Goal: Task Accomplishment & Management: Use online tool/utility

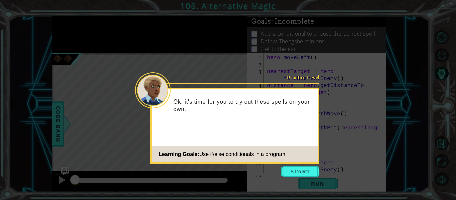
click at [300, 161] on footer "Learning Goals: Use if/else conditionals in a program." at bounding box center [235, 154] width 167 height 16
click at [305, 170] on button "Start" at bounding box center [300, 171] width 38 height 11
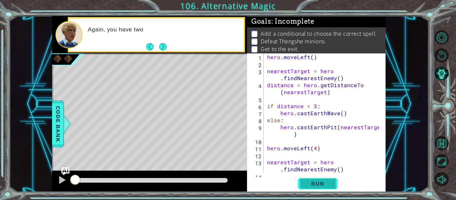
click at [314, 184] on span "Run" at bounding box center [317, 183] width 26 height 7
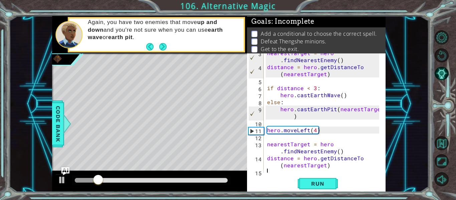
scroll to position [21, 0]
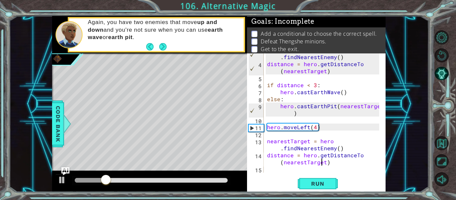
click at [323, 162] on div "nearestTarget = hero . findNearestEnemy ( ) distance = hero . getDistanceTo ( n…" at bounding box center [324, 116] width 117 height 140
type textarea "distance = hero.getDistanceTo(nearestTarget)"
click at [340, 166] on div "nearestTarget = hero . findNearestEnemy ( ) distance = hero . getDistanceTo ( n…" at bounding box center [324, 116] width 117 height 140
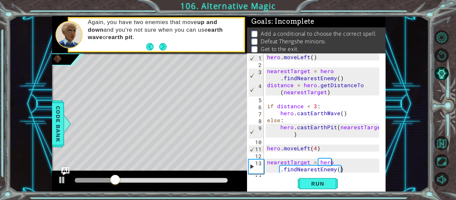
scroll to position [0, 0]
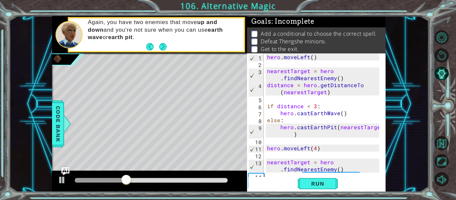
drag, startPoint x: 265, startPoint y: 106, endPoint x: 335, endPoint y: 158, distance: 87.5
click at [335, 158] on div "1 2 3 4 5 6 7 8 9 10 11 12 13 14 hero . moveLeft ( ) nearestTarget = hero . fin…" at bounding box center [315, 112] width 137 height 119
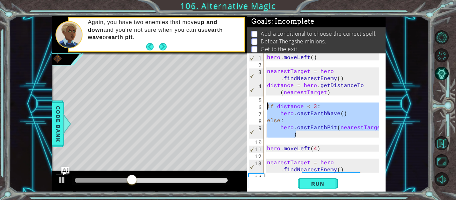
drag, startPoint x: 302, startPoint y: 136, endPoint x: 266, endPoint y: 102, distance: 49.8
click at [266, 102] on div "hero . moveLeft ( ) nearestTarget = hero . findNearestEnemy ( ) distance = hero…" at bounding box center [324, 123] width 117 height 140
type textarea "if distance < 3:"
click at [283, 100] on div "hero . moveLeft ( ) nearestTarget = hero . findNearestEnemy ( ) distance = hero…" at bounding box center [322, 112] width 113 height 119
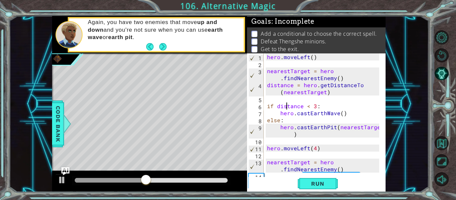
click at [287, 106] on div "hero . moveLeft ( ) nearestTarget = hero . findNearestEnemy ( ) distance = hero…" at bounding box center [324, 123] width 117 height 140
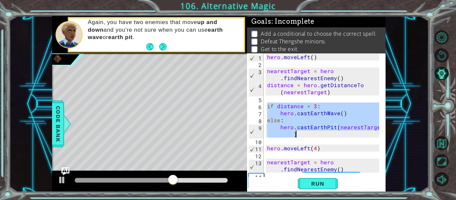
drag, startPoint x: 267, startPoint y: 105, endPoint x: 328, endPoint y: 136, distance: 68.8
click at [328, 136] on div "hero . moveLeft ( ) nearestTarget = hero . findNearestEnemy ( ) distance = hero…" at bounding box center [324, 123] width 117 height 140
type textarea "else: hero.castEarthPit(nearestTarget)"
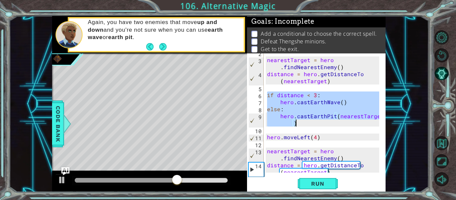
scroll to position [35, 0]
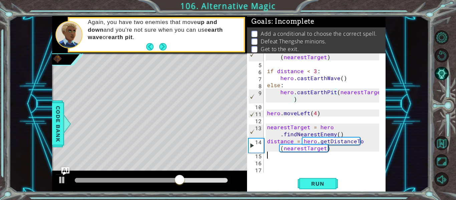
click at [303, 158] on div "distance = hero . getDistanceTo ( nearestTarget ) if distance < 3 : hero . cast…" at bounding box center [324, 116] width 117 height 140
click at [302, 161] on div "distance = hero . getDistanceTo ( nearestTarget ) if distance < 3 : hero . cast…" at bounding box center [324, 116] width 117 height 140
paste textarea "hero.castEarthPit(nearestTarget)"
type textarea "hero.castEarthPit(nearestTarget)"
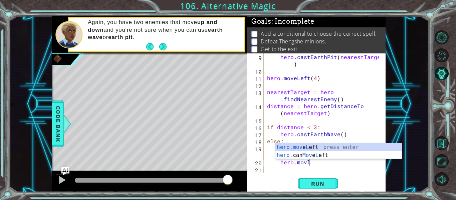
scroll to position [0, 2]
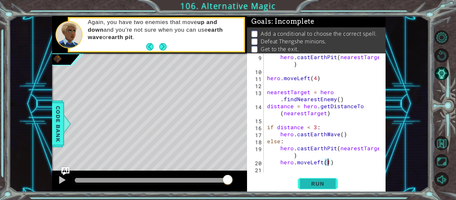
click at [324, 182] on span "Run" at bounding box center [317, 183] width 26 height 7
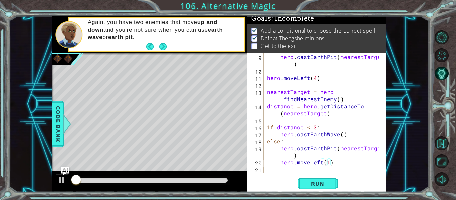
scroll to position [6, 0]
click at [337, 159] on div "hero . [GEOGRAPHIC_DATA] ( nearestTarget ) hero . moveLeft ( 4 ) nearestTarget …" at bounding box center [324, 123] width 117 height 140
type textarea "hero.castEarthPit(nearestTarget)"
click at [343, 169] on div "hero . [GEOGRAPHIC_DATA] ( nearestTarget ) hero . moveLeft ( 4 ) nearestTarget …" at bounding box center [324, 123] width 117 height 140
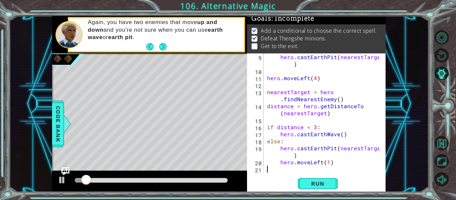
click at [343, 163] on div "hero . [GEOGRAPHIC_DATA] ( nearestTarget ) hero . moveLeft ( 4 ) nearestTarget …" at bounding box center [324, 123] width 117 height 140
type textarea "hero.moveLeft(1)"
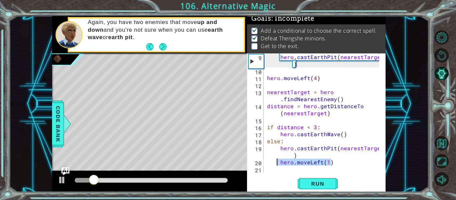
drag, startPoint x: 338, startPoint y: 165, endPoint x: 275, endPoint y: 164, distance: 63.4
click at [275, 164] on div "hero . [GEOGRAPHIC_DATA] ( nearestTarget ) hero . moveLeft ( 4 ) nearestTarget …" at bounding box center [324, 123] width 117 height 140
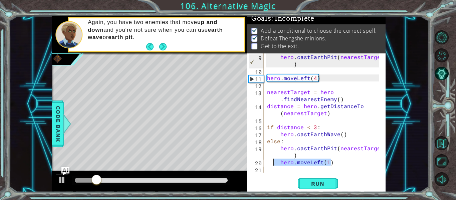
click at [314, 162] on div "hero . [GEOGRAPHIC_DATA] ( nearestTarget ) hero . moveLeft ( 4 ) nearestTarget …" at bounding box center [322, 112] width 113 height 119
click at [332, 160] on div "hero . [GEOGRAPHIC_DATA] ( nearestTarget ) hero . moveLeft ( 4 ) nearestTarget …" at bounding box center [324, 123] width 117 height 140
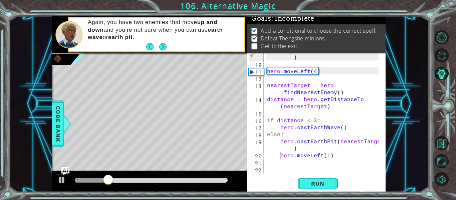
click at [278, 158] on div "hero . [GEOGRAPHIC_DATA] ( nearestTarget ) hero . moveLeft ( 4 ) nearestTarget …" at bounding box center [324, 116] width 117 height 140
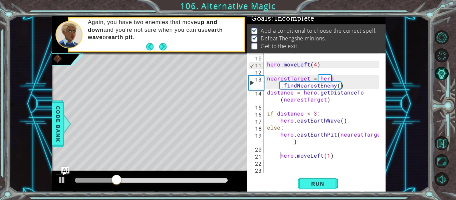
scroll to position [84, 0]
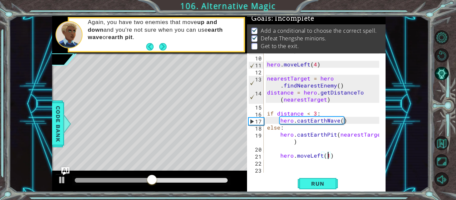
click at [327, 158] on div "hero . [GEOGRAPHIC_DATA] ( nearestTarget ) hero . moveLeft ( 4 ) nearestTarget …" at bounding box center [324, 110] width 117 height 140
type textarea "hero.moveLeft()"
click at [330, 185] on span "Run" at bounding box center [317, 183] width 26 height 7
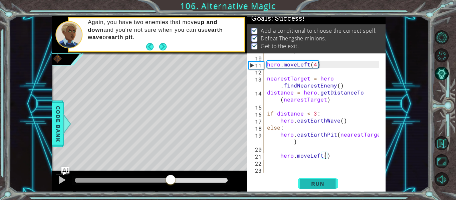
drag, startPoint x: 171, startPoint y: 178, endPoint x: 299, endPoint y: 180, distance: 128.5
click at [299, 180] on div "1 ההההההההההההההההההההההההההההההההההההההההההההההההההההההההההההההההההההההההההההה…" at bounding box center [218, 104] width 333 height 176
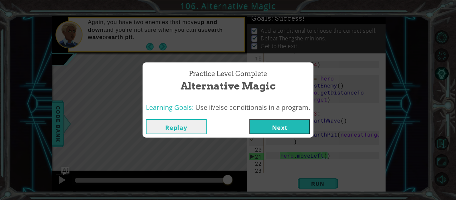
click at [269, 123] on button "Next" at bounding box center [279, 126] width 61 height 15
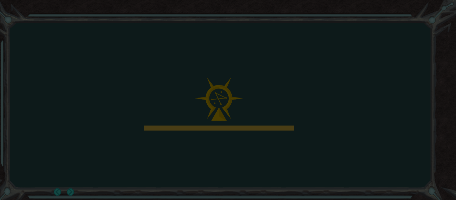
click at [252, 90] on icon at bounding box center [228, 100] width 456 height 200
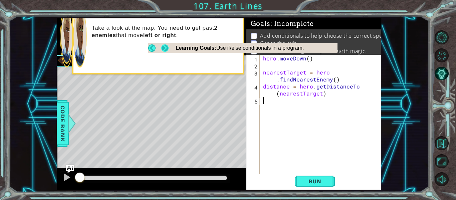
click at [169, 48] on button "Next" at bounding box center [165, 48] width 10 height 10
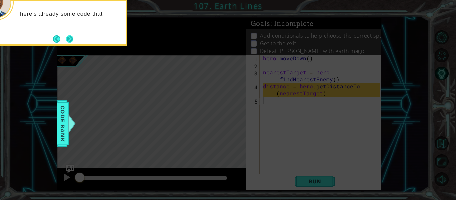
click at [66, 40] on button "Next" at bounding box center [70, 39] width 12 height 12
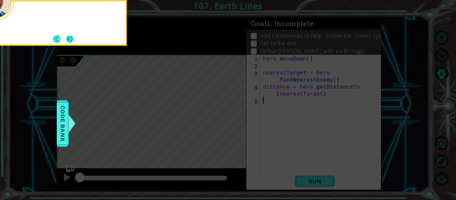
click at [66, 36] on button "Next" at bounding box center [70, 39] width 8 height 8
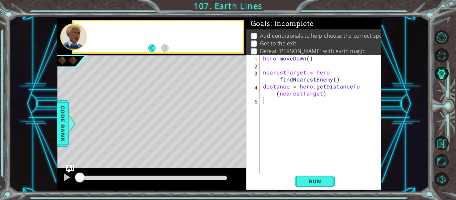
click at [69, 37] on div at bounding box center [73, 36] width 26 height 26
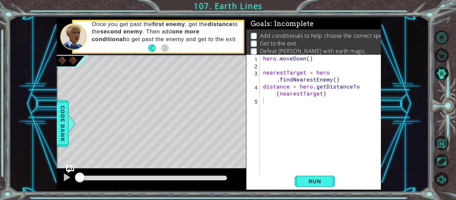
type textarea "distance = hero.getDistanceTo(nearestTarget)"
click at [332, 93] on div "hero . [GEOGRAPHIC_DATA] ( ) nearestTarget = hero . findNearestEnemy ( ) distan…" at bounding box center [322, 121] width 121 height 133
type textarea "if distance < 3:"
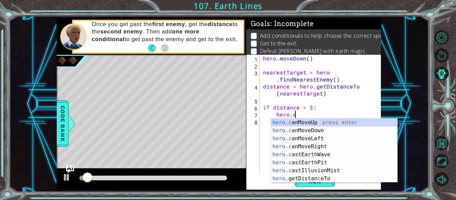
scroll to position [0, 2]
type textarea "[DOMAIN_NAME]"
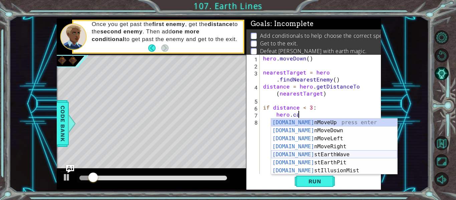
click at [322, 155] on div "[DOMAIN_NAME] nMoveUp press enter [DOMAIN_NAME] nMoveDown press enter [DOMAIN_N…" at bounding box center [334, 154] width 126 height 72
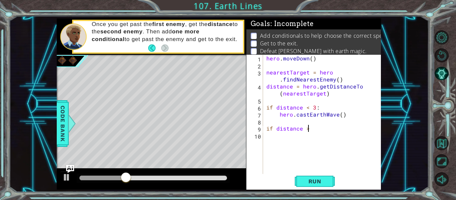
scroll to position [0, 2]
type textarea "if distance > 3:"
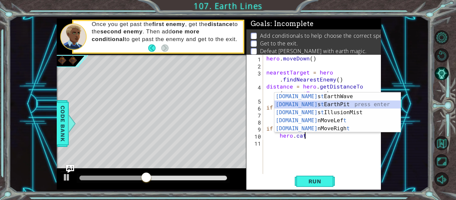
click at [324, 103] on div "[DOMAIN_NAME] s t EarthWave press enter [DOMAIN_NAME] s t EarthPit press enter …" at bounding box center [337, 120] width 126 height 56
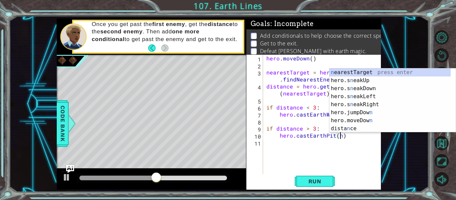
scroll to position [0, 5]
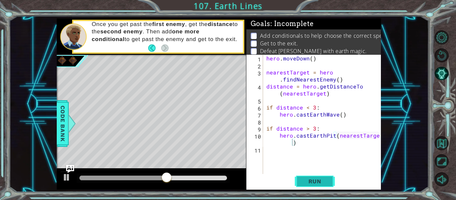
click at [326, 186] on button "Run" at bounding box center [315, 181] width 40 height 13
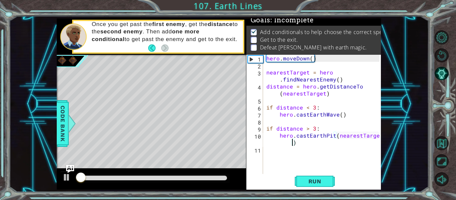
scroll to position [6, 0]
click at [310, 144] on div "hero . [GEOGRAPHIC_DATA] ( ) nearestTarget = hero . findNearestEnemy ( ) distan…" at bounding box center [324, 121] width 118 height 133
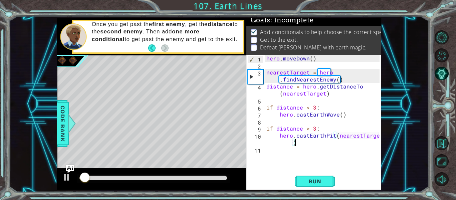
type textarea "hero.castEarthPit(nearestTarget)\"
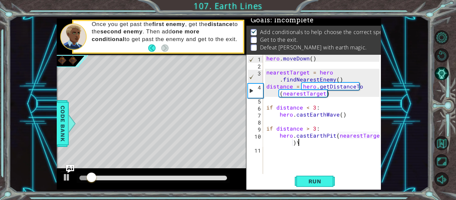
scroll to position [0, 0]
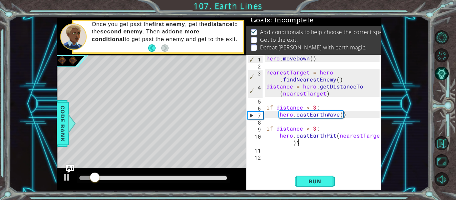
click at [319, 144] on div "hero . [GEOGRAPHIC_DATA] ( ) nearestTarget = hero . findNearestEnemy ( ) distan…" at bounding box center [324, 121] width 118 height 133
type textarea "hero.castEarthPit(nearestTarget)"
drag, startPoint x: 308, startPoint y: 149, endPoint x: 287, endPoint y: 91, distance: 61.8
click at [287, 91] on div "hero . [GEOGRAPHIC_DATA] ( ) nearestTarget = hero . findNearestEnemy ( ) distan…" at bounding box center [324, 121] width 118 height 133
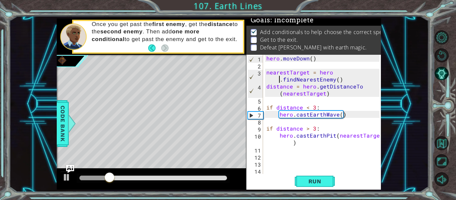
click at [276, 78] on div "hero . [GEOGRAPHIC_DATA] ( ) nearestTarget = hero . findNearestEnemy ( ) distan…" at bounding box center [324, 121] width 118 height 133
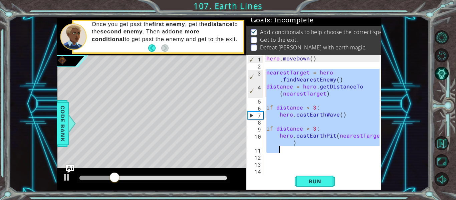
drag, startPoint x: 265, startPoint y: 71, endPoint x: 326, endPoint y: 150, distance: 99.4
click at [326, 150] on div "hero . [GEOGRAPHIC_DATA] ( ) nearestTarget = hero . findNearestEnemy ( ) distan…" at bounding box center [324, 121] width 118 height 133
type textarea "hero.castEarthPit(nearestTarget)"
click at [268, 166] on div "hero . [GEOGRAPHIC_DATA] ( ) nearestTarget = hero . findNearestEnemy ( ) distan…" at bounding box center [324, 121] width 118 height 133
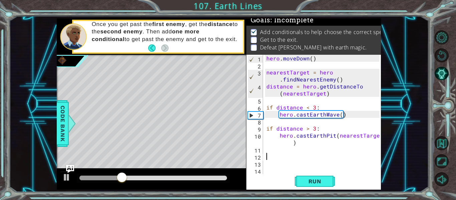
click at [275, 154] on div "hero . [GEOGRAPHIC_DATA] ( ) nearestTarget = hero . findNearestEnemy ( ) distan…" at bounding box center [324, 121] width 118 height 133
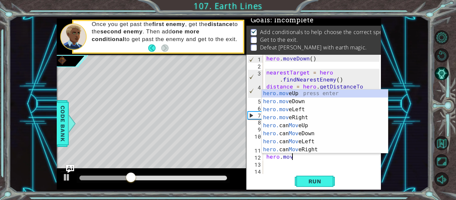
scroll to position [0, 1]
click at [296, 103] on div "hero.move Up press enter hero.move Down press enter hero.move Left press enter …" at bounding box center [325, 129] width 126 height 80
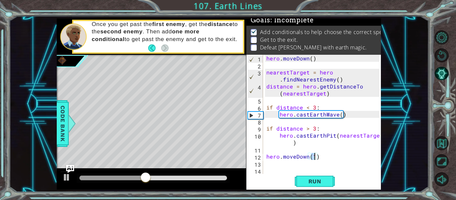
type textarea "hero.moveDown(4)"
click at [293, 166] on div "hero . [GEOGRAPHIC_DATA] ( ) nearestTarget = hero . findNearestEnemy ( ) distan…" at bounding box center [324, 121] width 118 height 133
click at [274, 169] on div "hero . [GEOGRAPHIC_DATA] ( ) nearestTarget = hero . findNearestEnemy ( ) distan…" at bounding box center [324, 121] width 118 height 133
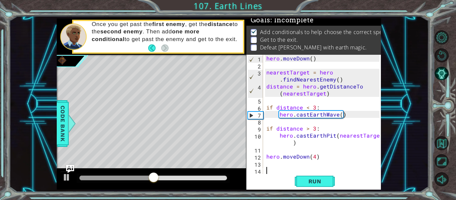
paste textarea "Code Area"
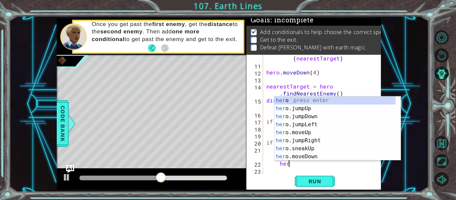
scroll to position [0, 1]
type textarea "hero.l"
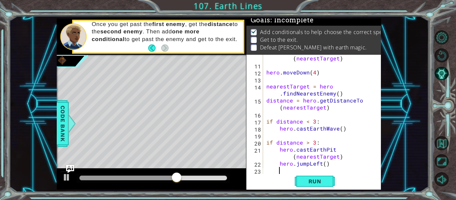
scroll to position [91, 0]
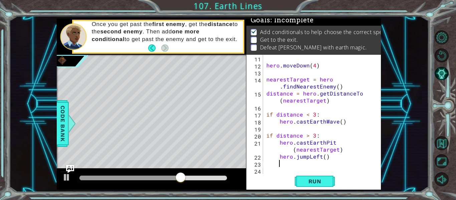
click at [306, 158] on div "hero . moveDown ( 4 ) nearestTarget = hero . findNearestEnemy ( ) distance = he…" at bounding box center [321, 121] width 113 height 133
click at [310, 160] on div "hero . moveDown ( 4 ) nearestTarget = hero . findNearestEnemy ( ) distance = he…" at bounding box center [321, 121] width 113 height 133
click at [308, 158] on div "hero . moveDown ( 4 ) nearestTarget = hero . findNearestEnemy ( ) distance = he…" at bounding box center [321, 121] width 113 height 133
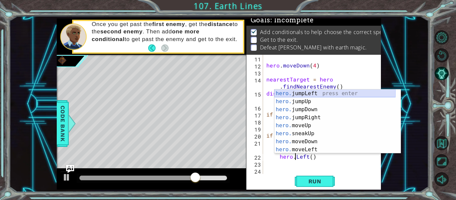
click at [308, 94] on div "hero. jumpLeft press enter hero. jumpUp press enter hero. jumpDown press enter …" at bounding box center [334, 129] width 121 height 80
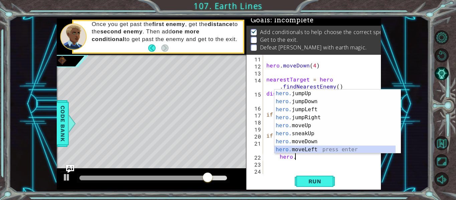
click at [306, 149] on div "hero. jumpUp press enter hero. jumpDown press enter hero. jumpLeft press enter …" at bounding box center [334, 129] width 121 height 80
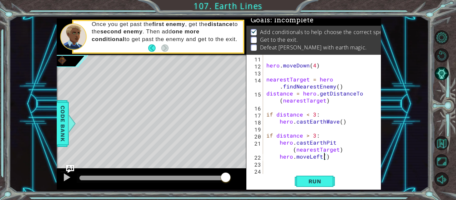
scroll to position [0, 4]
type textarea "hero.moveLeft(5)"
click at [327, 188] on div "hero.moveLeft(5) 11 12 13 14 15 16 17 18 19 20 21 22 23 24 hero . moveDown ( 4 …" at bounding box center [313, 122] width 135 height 135
click at [320, 184] on span "Run" at bounding box center [315, 181] width 26 height 7
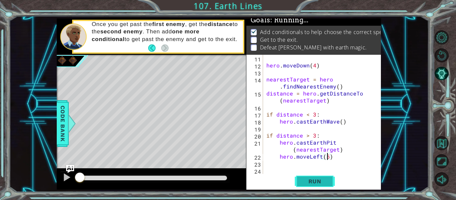
click at [302, 175] on button "Run" at bounding box center [315, 181] width 40 height 13
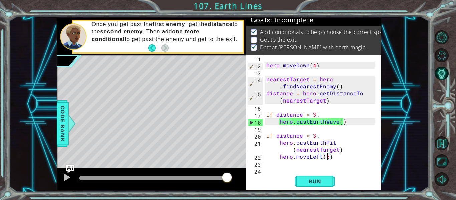
drag, startPoint x: 211, startPoint y: 179, endPoint x: 268, endPoint y: 181, distance: 57.4
click at [268, 181] on div "1 ההההההההההההההההההההההההההההההההההההההההההההההההההההההההההההההההההההההההההההה…" at bounding box center [219, 103] width 324 height 171
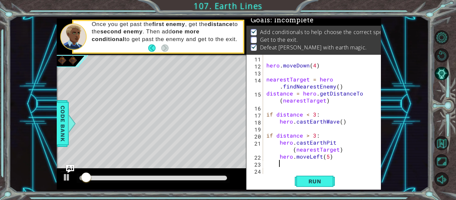
click at [338, 164] on div "hero . moveDown ( 4 ) nearestTarget = hero . findNearestEnemy ( ) distance = he…" at bounding box center [321, 121] width 113 height 133
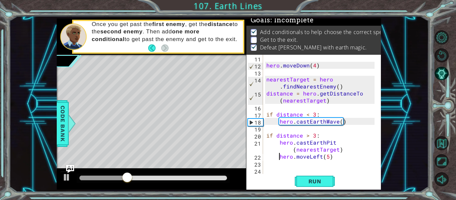
click at [279, 158] on div "hero . moveDown ( 4 ) nearestTarget = hero . findNearestEnemy ( ) distance = he…" at bounding box center [321, 121] width 113 height 133
type textarea "hero.moveLeft(5)"
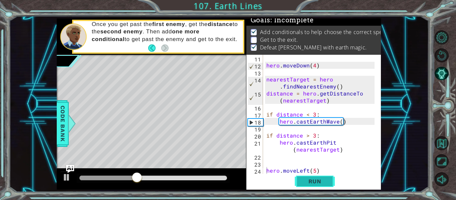
click at [311, 184] on span "Run" at bounding box center [315, 181] width 26 height 7
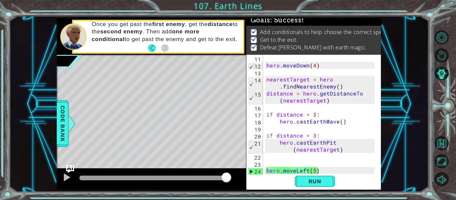
drag, startPoint x: 193, startPoint y: 180, endPoint x: 250, endPoint y: 184, distance: 57.3
click at [250, 184] on body "1 ההההההההההההההההההההההההההההההההההההההההההההההההההההההההההההההההההההההההההההה…" at bounding box center [228, 100] width 456 height 200
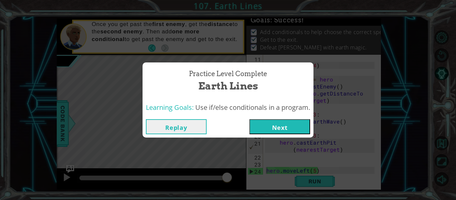
click at [265, 129] on button "Next" at bounding box center [279, 126] width 61 height 15
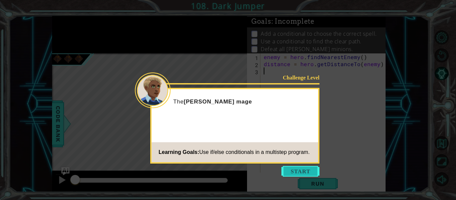
click at [289, 172] on button "Start" at bounding box center [300, 171] width 38 height 11
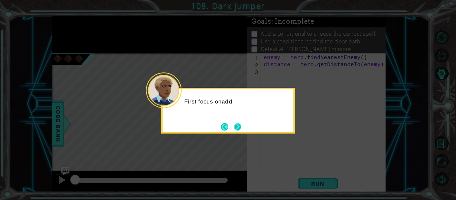
click at [239, 129] on button "Next" at bounding box center [238, 127] width 8 height 8
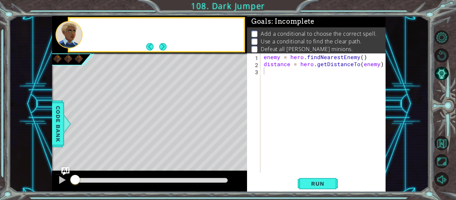
click at [239, 129] on div "Level Map" at bounding box center [206, 151] width 308 height 197
click at [164, 46] on button "Next" at bounding box center [163, 47] width 8 height 8
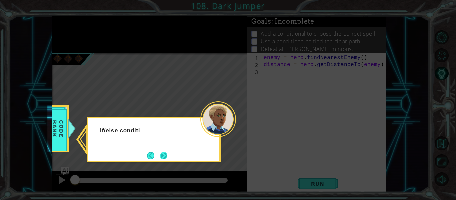
click at [166, 157] on button "Next" at bounding box center [164, 156] width 8 height 8
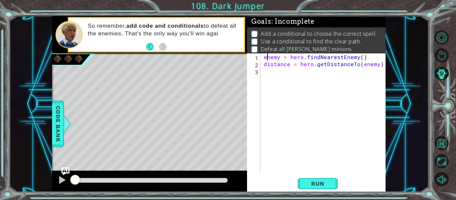
click at [265, 59] on div "enemy = hero . findNearestEnemy ( ) distance = hero . getDistanceTo ( enemy )" at bounding box center [324, 119] width 125 height 133
type textarea "enemy = hero.findNearestEnemy()"
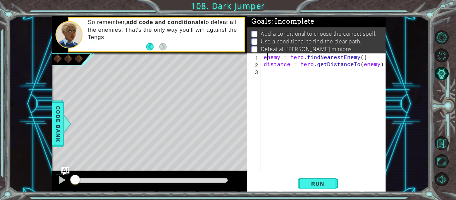
click at [263, 58] on div "enemy = hero . findNearestEnemy ( ) distance = hero . getDistanceTo ( enemy )" at bounding box center [324, 119] width 125 height 133
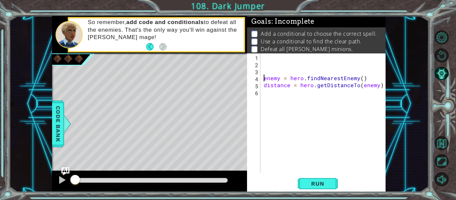
click at [268, 61] on div "enemy = hero . findNearestEnemy ( ) distance = hero . getDistanceTo ( enemy )" at bounding box center [324, 119] width 125 height 133
click at [263, 78] on div "enemy = hero . findNearestEnemy ( ) distance = hero . getDistanceTo ( enemy )" at bounding box center [324, 119] width 125 height 133
type textarea "enemy = hero.findNearestEnemy()"
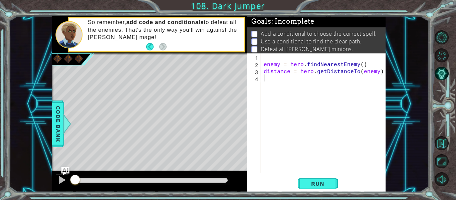
click at [271, 85] on div "enemy = hero . findNearestEnemy ( ) distance = hero . getDistanceTo ( enemy )" at bounding box center [324, 119] width 125 height 133
click at [277, 92] on div "enemy = hero . findNearestEnemy ( ) distance = hero . getDistanceTo ( enemy )" at bounding box center [324, 119] width 125 height 133
paste textarea "Code Area"
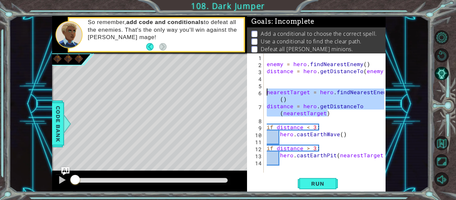
drag, startPoint x: 329, startPoint y: 115, endPoint x: 264, endPoint y: 90, distance: 70.0
click at [264, 90] on div "1 2 3 4 5 6 7 8 9 10 11 12 13 14 enemy = hero . findNearestEnemy ( ) distance =…" at bounding box center [315, 112] width 137 height 119
type textarea "nearestTarget = hero.findNearestEnemy() distance = hero.getDistanceTo(nearestTa…"
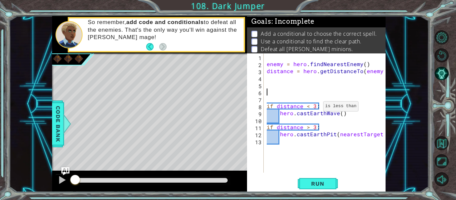
click at [315, 108] on div "enemy = hero . findNearestEnemy ( ) distance = hero . getDistanceTo ( enemy ) i…" at bounding box center [326, 119] width 122 height 133
click at [314, 129] on div "enemy = hero . findNearestEnemy ( ) distance = hero . getDistanceTo ( enemy ) i…" at bounding box center [326, 119] width 122 height 133
type textarea "if distance > 3:"
click at [320, 187] on span "Run" at bounding box center [317, 183] width 26 height 7
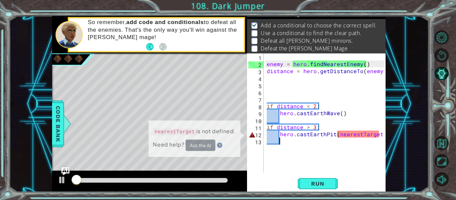
click at [302, 153] on div "enemy = hero . findNearestEnemy ( ) distance = hero . getDistanceTo ( enemy ) i…" at bounding box center [326, 119] width 122 height 133
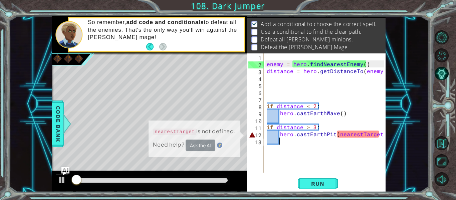
scroll to position [0, 0]
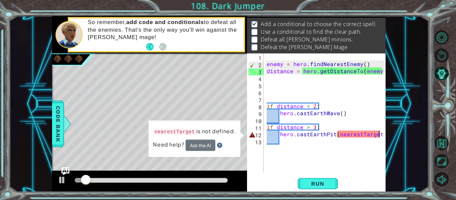
click at [378, 135] on div "enemy = hero . findNearestEnemy ( ) distance = hero . getDistanceTo ( enemy ) i…" at bounding box center [326, 119] width 122 height 133
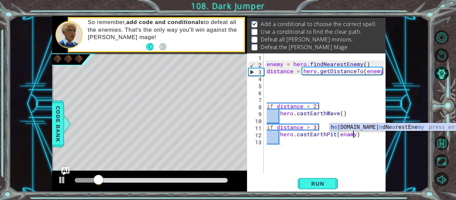
scroll to position [0, 5]
click at [345, 137] on div "enemy = hero . findNearestEnemy ( ) distance = hero . getDistanceTo ( enemy ) i…" at bounding box center [326, 119] width 122 height 133
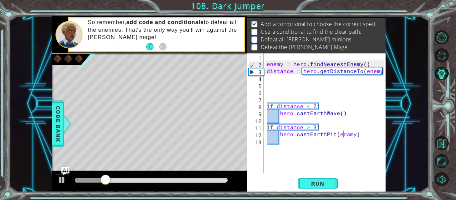
click at [349, 137] on div "enemy = hero . findNearestEnemy ( ) distance = hero . getDistanceTo ( enemy ) i…" at bounding box center [326, 119] width 122 height 133
click at [346, 136] on div "enemy = hero . findNearestEnemy ( ) distance = hero . getDistanceTo ( enemy ) i…" at bounding box center [326, 119] width 122 height 133
type textarea "hero.castEarthPit(enemy)"
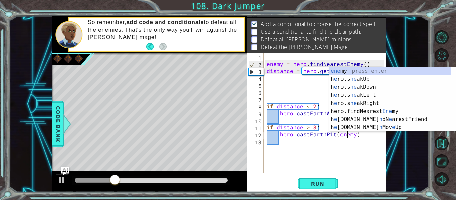
click at [318, 147] on div "enemy = hero . findNearestEnemy ( ) distance = hero . getDistanceTo ( enemy ) i…" at bounding box center [326, 119] width 122 height 133
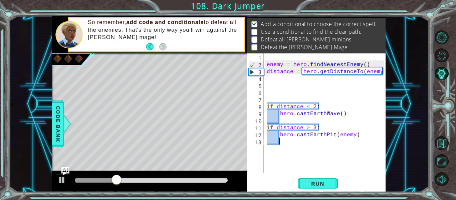
click at [305, 151] on div "enemy = hero . findNearestEnemy ( ) distance = hero . getDistanceTo ( enemy ) i…" at bounding box center [326, 119] width 122 height 133
click at [297, 159] on div "enemy = hero . findNearestEnemy ( ) distance = hero . getDistanceTo ( enemy ) i…" at bounding box center [326, 119] width 122 height 133
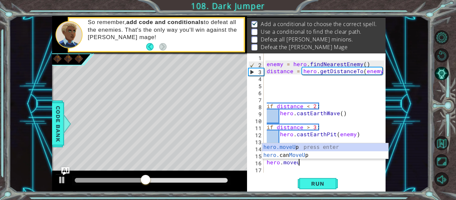
scroll to position [0, 2]
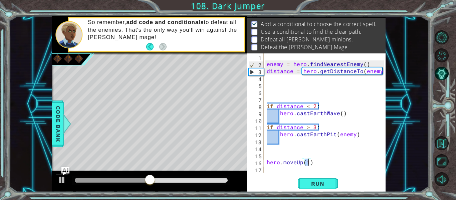
type textarea "hero.moveUp(2)"
click at [293, 166] on div "enemy = hero . findNearestEnemy ( ) distance = hero . getDistanceTo ( enemy ) i…" at bounding box center [326, 119] width 122 height 133
type textarea "\"
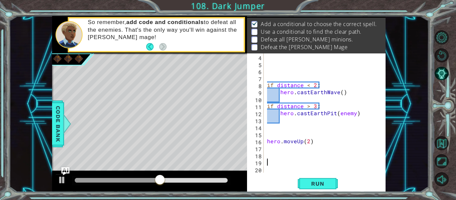
scroll to position [28, 0]
type textarea "P"
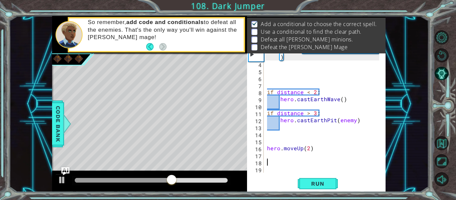
type textarea "a"
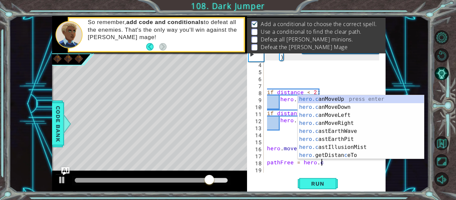
scroll to position [0, 3]
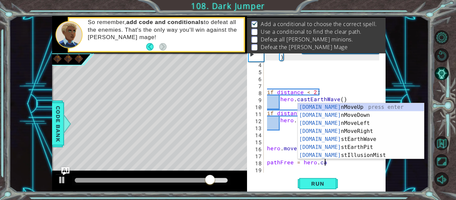
type textarea "pathFree = hero.can"
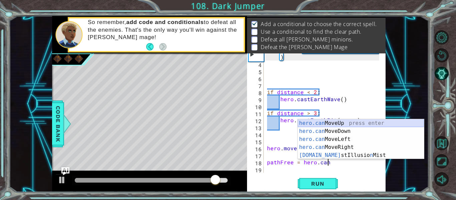
click at [330, 122] on div "hero.can MoveUp press enter hero.can MoveDown press enter hero.can MoveLeft pre…" at bounding box center [361, 147] width 126 height 56
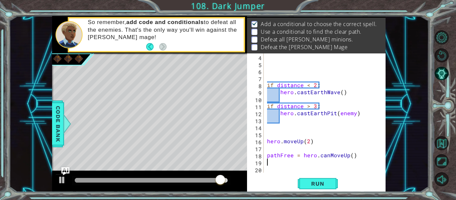
type textarea "\"
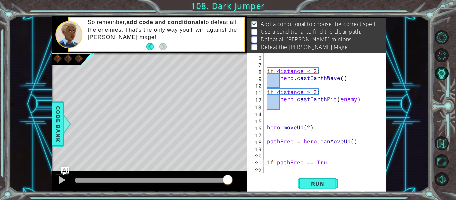
scroll to position [0, 3]
type textarea "if pathFree == True:"
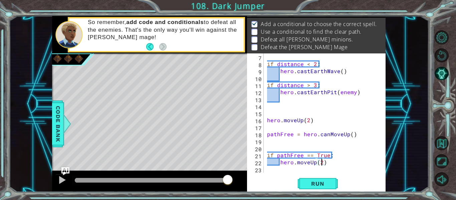
type textarea "hero.moveUp(2)"
click at [281, 173] on div "hero.moveUp(2) 7 8 9 10 11 12 13 14 15 16 17 18 19 20 21 22 23 if distance < 2 …" at bounding box center [316, 122] width 139 height 139
click at [278, 171] on div "if distance < 2 : hero . castEarthWave ( ) if distance > 3 : hero . castEarthPi…" at bounding box center [324, 119] width 117 height 133
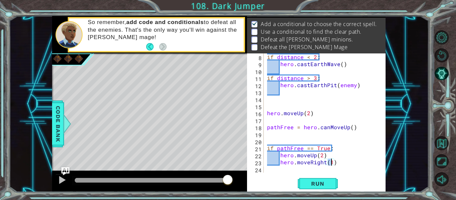
scroll to position [0, 4]
type textarea "hero.moveRight(2)"
click at [280, 176] on div "hero.moveRight(2) 8 9 10 11 12 13 14 15 16 17 18 19 20 21 22 23 24 if distance …" at bounding box center [316, 122] width 139 height 139
click at [272, 172] on div "if distance < 2 : hero . castEarthWave ( ) if distance > 3 : hero . castEarthPi…" at bounding box center [324, 119] width 117 height 133
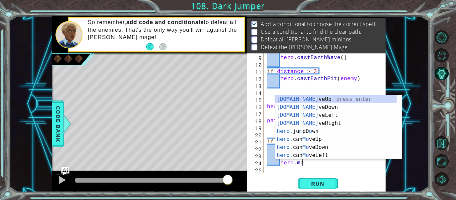
scroll to position [0, 2]
click at [305, 103] on div "[DOMAIN_NAME] veUp press enter [DOMAIN_NAME] veDown press enter [DOMAIN_NAME] v…" at bounding box center [335, 135] width 121 height 80
type textarea "hero.moveUp(1)"
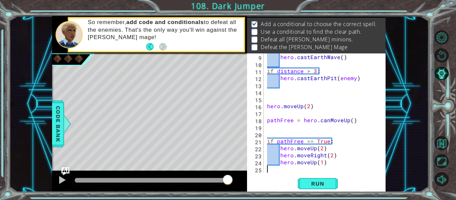
click at [331, 167] on div "hero . castEarthWave ( ) if distance > 3 : hero . castEarthPit ( enemy ) hero .…" at bounding box center [324, 119] width 117 height 133
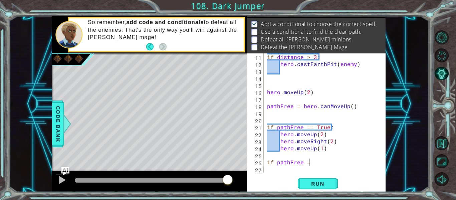
scroll to position [0, 2]
type textarea "if pathFree == False:"
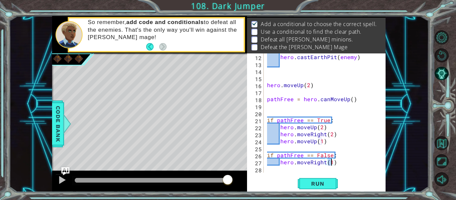
type textarea "hero.moveRight(2)"
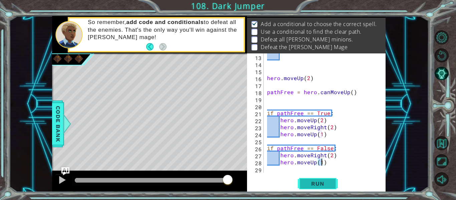
type textarea "hero.moveUp(3)"
click at [304, 173] on div "hero . moveUp ( 2 ) pathFree = hero . canMoveUp ( ) if pathFree == True : hero …" at bounding box center [324, 119] width 117 height 133
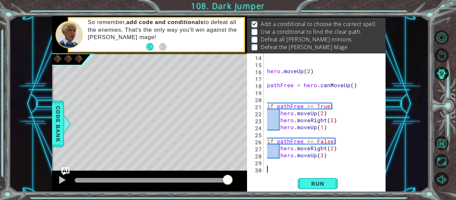
paste textarea "Code Area"
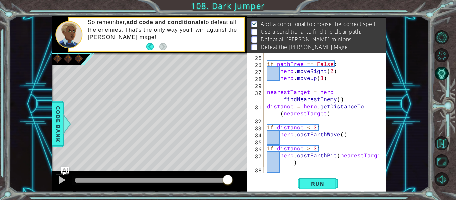
drag, startPoint x: 304, startPoint y: 173, endPoint x: 284, endPoint y: 171, distance: 19.8
click at [284, 171] on div "if pathFree == False : hero . moveRight ( 2 ) hero . moveUp ( 3 ) nearestTarget…" at bounding box center [324, 119] width 117 height 133
click at [276, 120] on div "if pathFree == False : hero . moveRight ( 2 ) hero . moveUp ( 3 ) nearestTarget…" at bounding box center [324, 119] width 117 height 133
click at [270, 89] on div "if pathFree == False : hero . moveRight ( 2 ) hero . moveUp ( 3 ) nearestTarget…" at bounding box center [324, 119] width 117 height 133
type textarea "nearestTarget = hero.findNearestEnemy()"
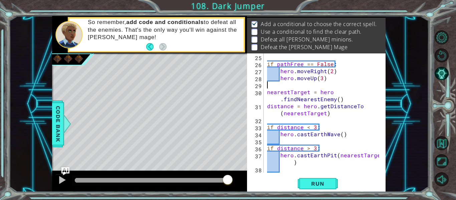
click at [270, 86] on div "if pathFree == False : hero . moveRight ( 2 ) hero . moveUp ( 3 ) nearestTarget…" at bounding box center [324, 119] width 117 height 133
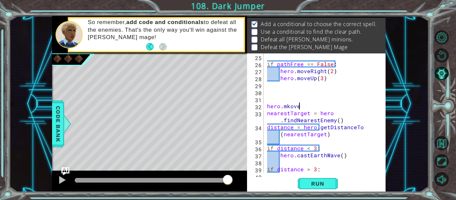
type textarea "hero.mkover"
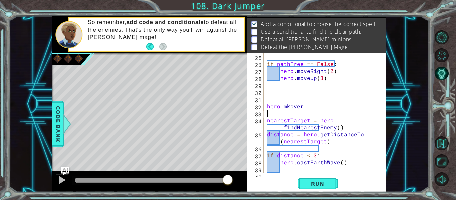
click at [291, 108] on div "if pathFree == False : hero . moveRight ( 2 ) hero . moveUp ( 3 ) hero . mkover…" at bounding box center [324, 119] width 117 height 133
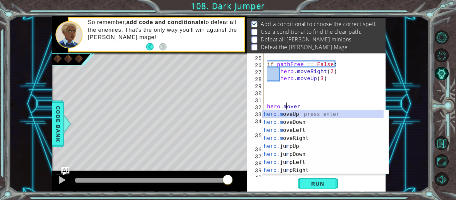
click at [301, 107] on div "if pathFree == False : hero . moveRight ( 2 ) hero . moveUp ( 3 ) hero . mover …" at bounding box center [324, 119] width 117 height 133
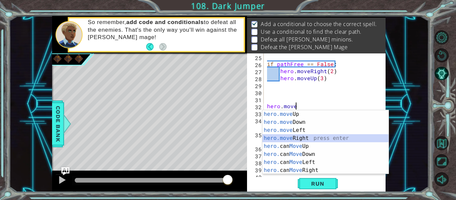
click at [301, 137] on div "hero.move Up press enter hero.move Down press enter hero.move Left press enter …" at bounding box center [325, 150] width 126 height 80
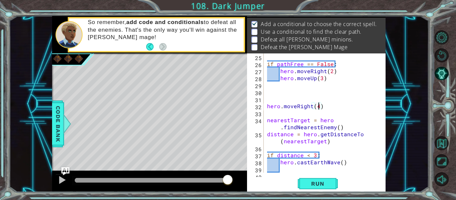
scroll to position [203, 0]
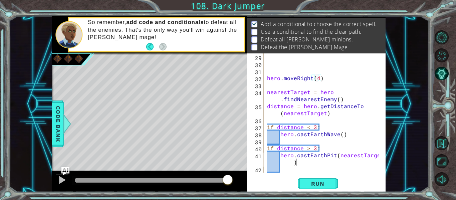
click at [315, 166] on div "hero . moveRight ( 4 ) nearestTarget = hero . findNearestEnemy ( ) distance = h…" at bounding box center [324, 119] width 117 height 133
type textarea "hero.castEarthPit(nearestTarget)"
click at [315, 166] on div "hero . moveRight ( 4 ) nearestTarget = hero . findNearestEnemy ( ) distance = h…" at bounding box center [324, 119] width 117 height 133
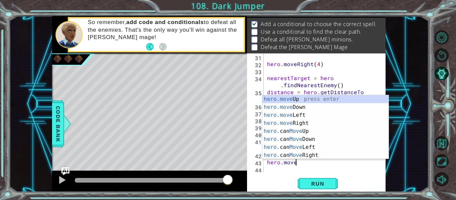
scroll to position [0, 2]
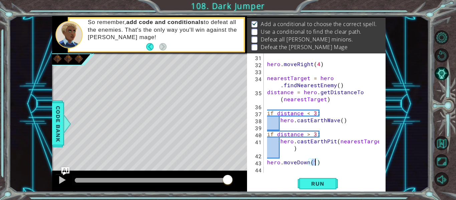
type textarea "hero.moveDown(3)"
click at [279, 168] on div "hero . moveRight ( 4 ) nearestTarget = hero . findNearestEnemy ( ) distance = h…" at bounding box center [324, 119] width 117 height 133
type textarea "\"
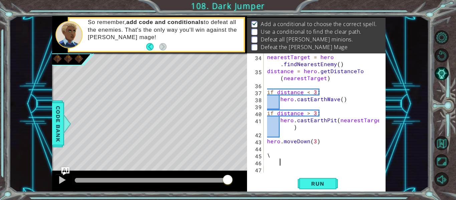
scroll to position [238, 0]
type textarea "\"
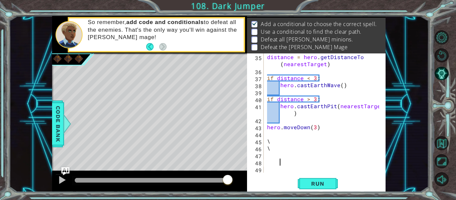
scroll to position [252, 0]
click at [289, 152] on div "distance = hero . getDistanceTo ( nearestTarget ) if distance < 3 : hero . cast…" at bounding box center [324, 123] width 117 height 140
click at [288, 149] on div "distance = hero . getDistanceTo ( nearestTarget ) if distance < 3 : hero . cast…" at bounding box center [324, 123] width 117 height 140
type textarea "\"
click at [283, 139] on div "distance = hero . getDistanceTo ( nearestTarget ) if distance < 3 : hero . cast…" at bounding box center [324, 123] width 117 height 140
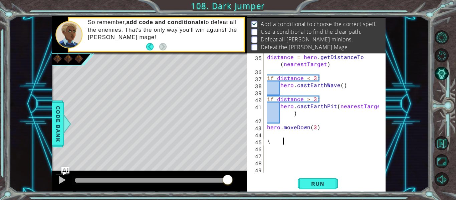
type textarea "\"
paste textarea "Code Area"
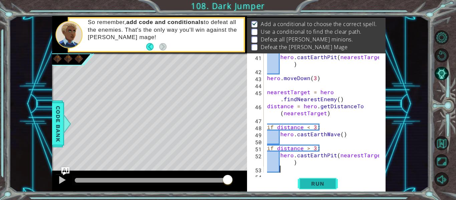
click at [317, 183] on span "Run" at bounding box center [317, 183] width 26 height 7
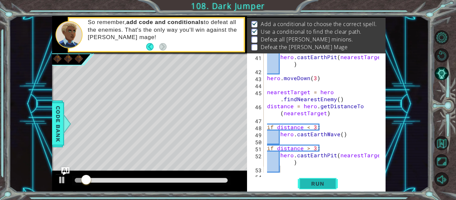
click at [310, 183] on span "Run" at bounding box center [317, 183] width 26 height 7
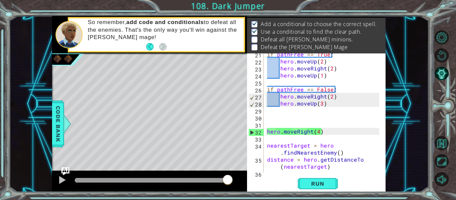
scroll to position [152, 0]
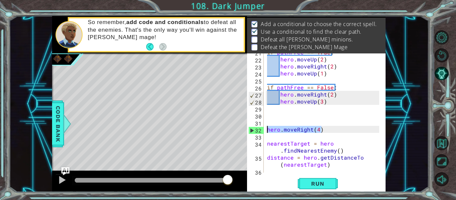
drag, startPoint x: 327, startPoint y: 130, endPoint x: 263, endPoint y: 129, distance: 63.4
click at [263, 129] on div "21 22 23 24 25 26 27 28 29 30 31 32 33 34 35 36 37 if pathFree == True : hero .…" at bounding box center [315, 112] width 137 height 119
type textarea "hero.moveRight(4)"
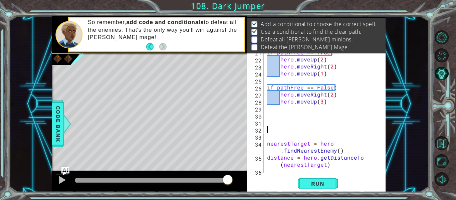
drag, startPoint x: 263, startPoint y: 129, endPoint x: 272, endPoint y: 136, distance: 10.9
click at [272, 136] on div "if pathFree == True : hero . moveUp ( 2 ) hero . moveRight ( 2 ) hero . moveUp …" at bounding box center [324, 115] width 117 height 133
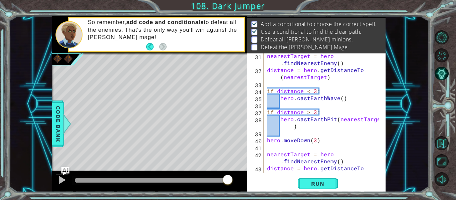
scroll to position [219, 0]
click at [267, 141] on div "nearestTarget = hero . findNearestEnemy ( ) distance = hero . getDistanceTo ( n…" at bounding box center [324, 125] width 117 height 147
type textarea "hero.moveDown(3)"
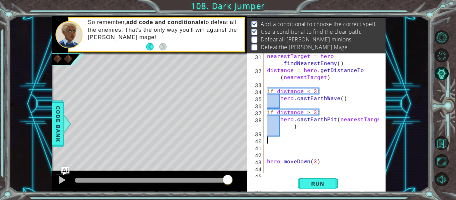
click at [267, 141] on div "nearestTarget = hero . findNearestEnemy ( ) distance = hero . getDistanceTo ( n…" at bounding box center [324, 125] width 117 height 147
click at [269, 151] on div "nearestTarget = hero . findNearestEnemy ( ) distance = hero . getDistanceTo ( n…" at bounding box center [324, 125] width 117 height 147
click at [269, 146] on div "nearestTarget = hero . findNearestEnemy ( ) distance = hero . getDistanceTo ( n…" at bounding box center [324, 125] width 117 height 147
click at [270, 157] on div "nearestTarget = hero . findNearestEnemy ( ) distance = hero . getDistanceTo ( n…" at bounding box center [324, 125] width 117 height 147
paste textarea "hero.moveRight(4)"
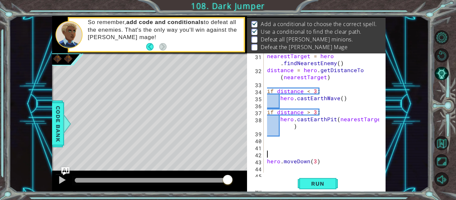
type textarea "hero.moveRight(4)"
click at [312, 182] on span "Run" at bounding box center [317, 183] width 26 height 7
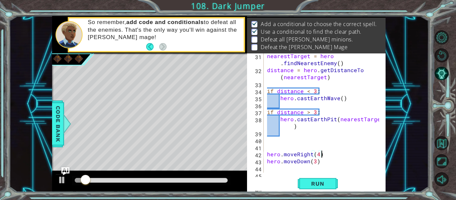
click at [314, 164] on div "nearestTarget = hero . findNearestEnemy ( ) distance = hero . getDistanceTo ( n…" at bounding box center [324, 125] width 117 height 147
type textarea "hero.moveDown(2)"
click at [323, 184] on span "Run" at bounding box center [317, 183] width 26 height 7
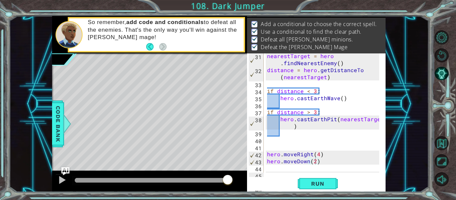
drag, startPoint x: 224, startPoint y: 181, endPoint x: 258, endPoint y: 178, distance: 34.1
click at [258, 178] on body "1 ההההההההההההההההההההההההההההההההההההההההההההההההההההההההההההההההההההההההההההה…" at bounding box center [228, 100] width 456 height 200
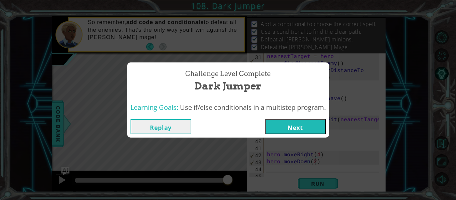
click at [300, 118] on div "Replay Next" at bounding box center [228, 127] width 202 height 22
click at [301, 122] on button "Next" at bounding box center [295, 126] width 61 height 15
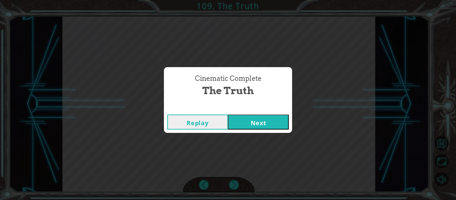
click at [260, 125] on button "Next" at bounding box center [258, 121] width 61 height 15
click at [272, 120] on button "Next" at bounding box center [258, 121] width 61 height 15
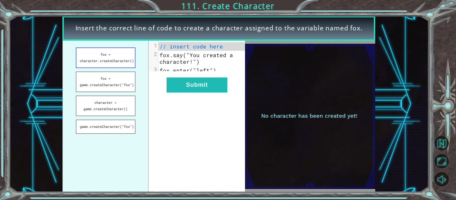
click at [117, 62] on button "fox = character.createCharacter()" at bounding box center [106, 57] width 60 height 21
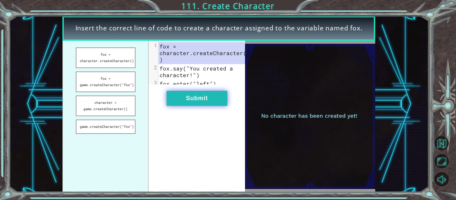
click at [181, 102] on button "Submit" at bounding box center [197, 98] width 61 height 15
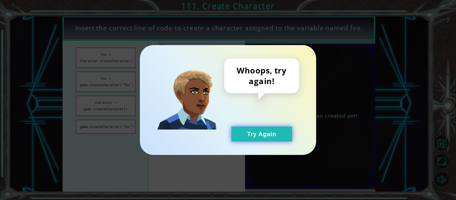
click at [248, 135] on button "Try Again" at bounding box center [261, 133] width 61 height 15
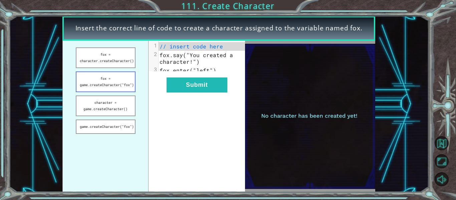
click at [114, 76] on button "fox = game.createCharacter("fox")" at bounding box center [106, 81] width 60 height 21
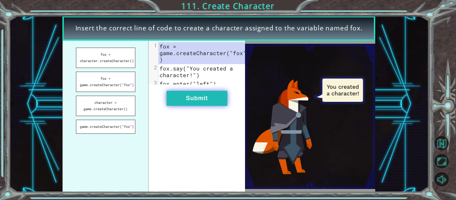
click at [200, 102] on button "Submit" at bounding box center [197, 98] width 61 height 15
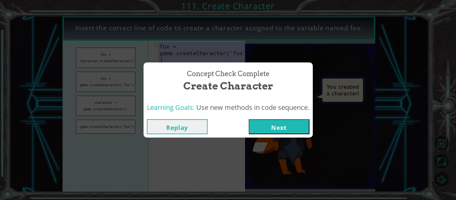
click at [293, 130] on button "Next" at bounding box center [279, 126] width 61 height 15
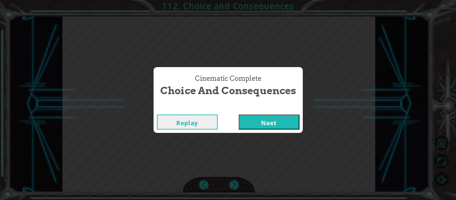
click at [275, 115] on button "Next" at bounding box center [269, 121] width 61 height 15
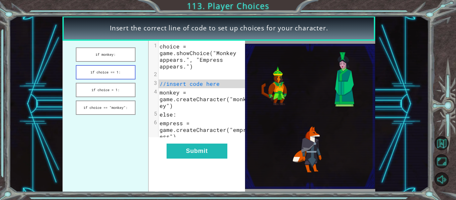
click at [105, 68] on button "if choice == 1:" at bounding box center [106, 72] width 60 height 14
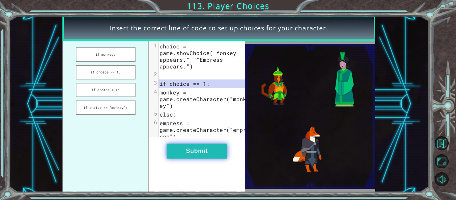
click at [187, 150] on button "Submit" at bounding box center [197, 151] width 61 height 15
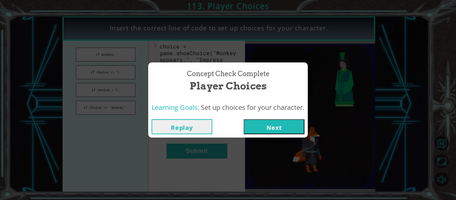
click at [299, 128] on button "Next" at bounding box center [274, 126] width 61 height 15
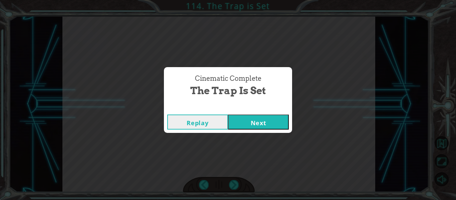
click at [254, 118] on button "Next" at bounding box center [258, 121] width 61 height 15
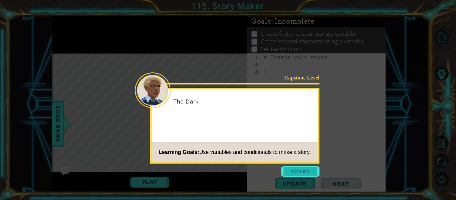
click at [310, 172] on button "Start" at bounding box center [300, 171] width 38 height 11
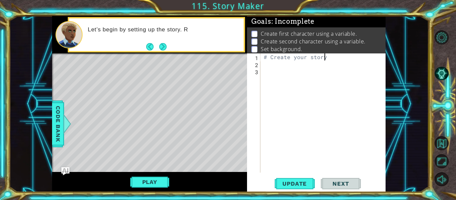
click at [110, 106] on div "1 ההההההההההההההההההההההההההההההההההההההההההההההההההההההההההההההההההההההההההההה…" at bounding box center [218, 104] width 333 height 176
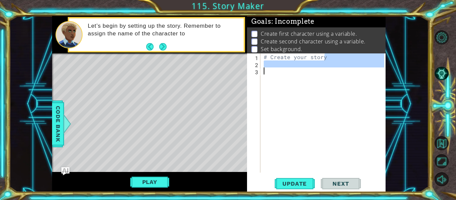
type textarea "# Create your story"
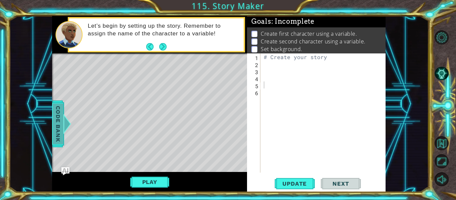
click at [66, 119] on div at bounding box center [67, 124] width 8 height 20
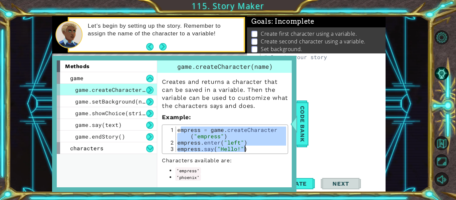
drag, startPoint x: 179, startPoint y: 130, endPoint x: 282, endPoint y: 169, distance: 109.8
click at [282, 169] on div "Creates and returns a character that can be saved in a variable. Then the varia…" at bounding box center [225, 137] width 136 height 128
type textarea "empress.enter("left") empress.say("Hello!")"
click at [302, 135] on span "Code Bank" at bounding box center [302, 123] width 11 height 41
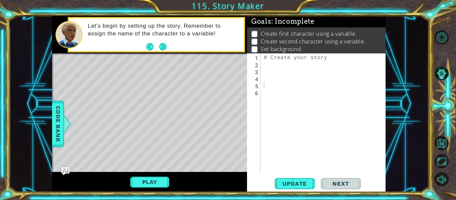
click at [273, 81] on div "# Create your story" at bounding box center [324, 119] width 125 height 133
paste textarea "empress.say("Hello!")"
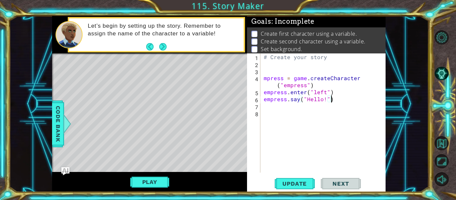
click at [268, 78] on div "# Create your story mpress = game . createCharacter ( "empress" ) empress . ent…" at bounding box center [324, 119] width 125 height 133
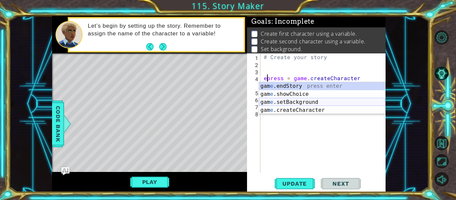
scroll to position [0, 0]
type textarea "empress = game.createCharacter("empress")"
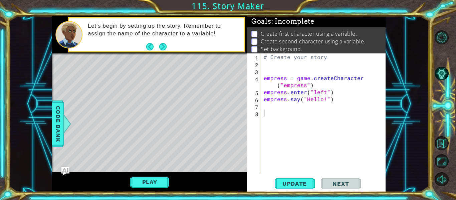
click at [287, 127] on div "# Create your story empress = game . createCharacter ( "empress" ) empress . en…" at bounding box center [324, 119] width 125 height 133
click at [66, 115] on div at bounding box center [67, 124] width 8 height 20
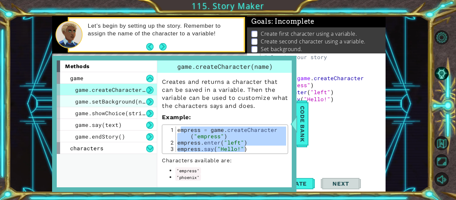
click at [114, 101] on span "game.setBackground(name)" at bounding box center [115, 101] width 80 height 7
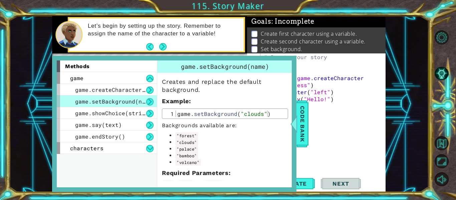
type textarea "game.setBackground("clouds")"
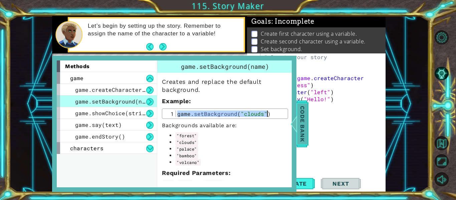
drag, startPoint x: 229, startPoint y: 117, endPoint x: 302, endPoint y: 120, distance: 73.2
click at [296, 120] on div "methods game game.createCharacter(name) game.setBackground(name) game.showChoic…" at bounding box center [174, 124] width 244 height 136
click at [302, 120] on span "Code Bank" at bounding box center [302, 123] width 11 height 41
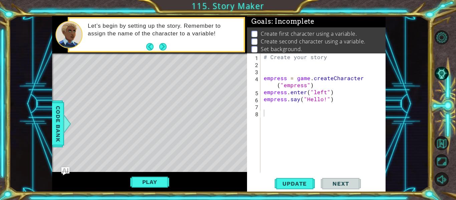
click at [282, 70] on div "# Create your story empress = game . createCharacter ( "empress" ) empress . en…" at bounding box center [324, 119] width 125 height 133
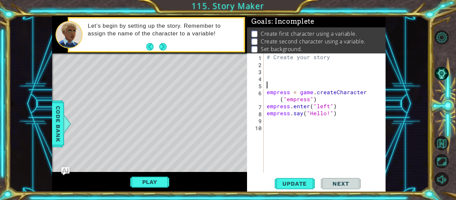
click at [282, 71] on div "# Create your story empress = game . createCharacter ( "empress" ) empress . en…" at bounding box center [326, 119] width 122 height 133
paste textarea "game.setBackground("clouds")"
type textarea "game.setBackground("clouds")"
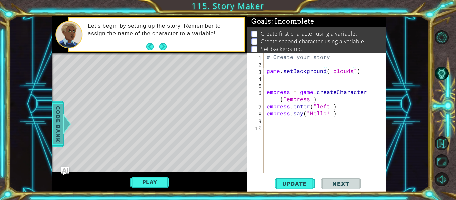
click at [53, 115] on span "Code Bank" at bounding box center [58, 123] width 11 height 41
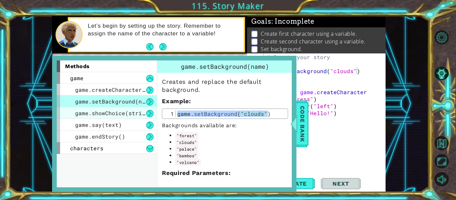
click at [101, 115] on span "game.showChoice(string1, string2)" at bounding box center [130, 112] width 110 height 7
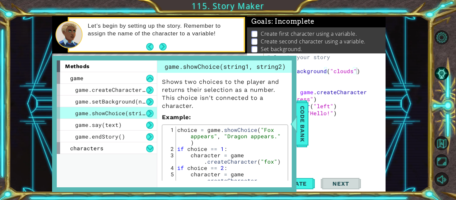
scroll to position [34, 0]
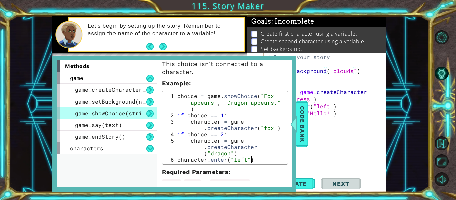
drag, startPoint x: 175, startPoint y: 95, endPoint x: 245, endPoint y: 145, distance: 85.5
click at [245, 145] on div "character.enter("left") 1 2 3 4 5 6 choice = game . showChoice ( "Fox appears" …" at bounding box center [225, 128] width 122 height 70
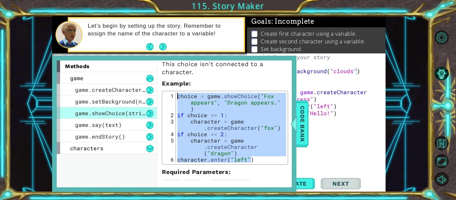
drag, startPoint x: 255, startPoint y: 158, endPoint x: 177, endPoint y: 93, distance: 101.0
click at [177, 93] on div "choice = game . showChoice ( "Fox appears" , "Dragon appears." ) if choice == 1…" at bounding box center [231, 140] width 110 height 95
type textarea "choice = game.showChoice("Fox appears", "Dragon appears.") if choice == 1:"
click at [310, 131] on div "# Create your story game . setBackground ( "clouds" ) empress = game . createCh…" at bounding box center [326, 119] width 122 height 133
click at [303, 131] on span "Code Bank" at bounding box center [302, 123] width 11 height 41
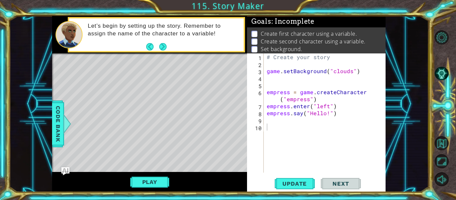
click at [285, 132] on div "# Create your story game . setBackground ( "clouds" ) empress = game . createCh…" at bounding box center [326, 119] width 122 height 133
paste textarea "character.enter("left")"
type textarea "character.enter("left")"
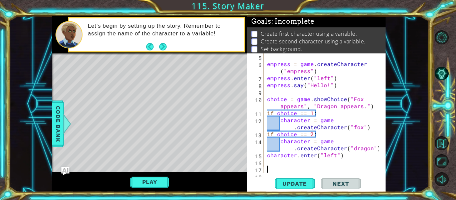
scroll to position [35, 0]
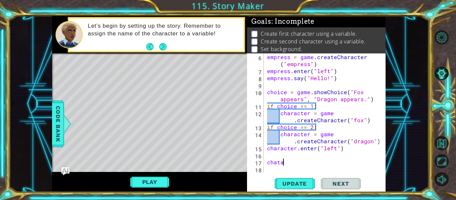
type textarea "chat"
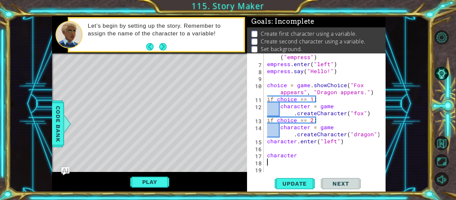
scroll to position [42, 0]
click at [310, 159] on div "empress = game . createCharacter ( "empress" ) empress . enter ( "left" ) empre…" at bounding box center [324, 116] width 117 height 140
click at [309, 157] on div "empress = game . createCharacter ( "empress" ) empress . enter ( "left" ) empre…" at bounding box center [324, 116] width 117 height 140
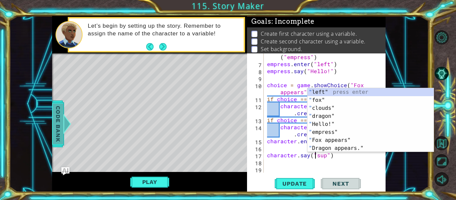
type textarea "character.say("sup")"
click at [63, 114] on div at bounding box center [67, 124] width 8 height 20
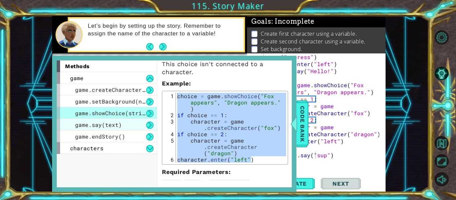
click at [117, 125] on span "game.say(text)" at bounding box center [98, 124] width 47 height 7
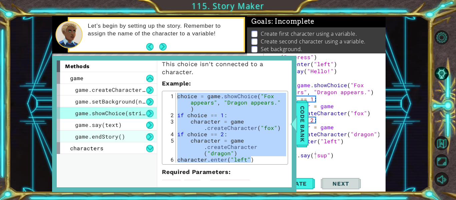
scroll to position [0, 0]
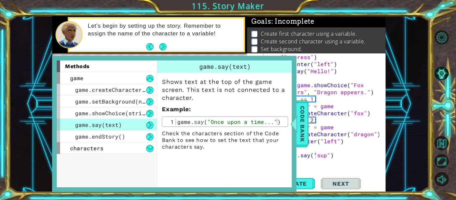
type textarea "game.say("Once upon a time...")"
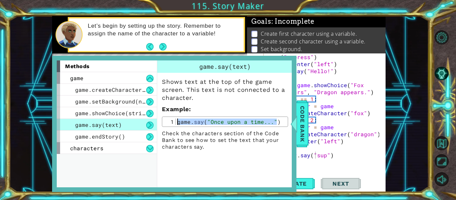
drag, startPoint x: 276, startPoint y: 123, endPoint x: 161, endPoint y: 119, distance: 114.6
click at [161, 119] on div "Shows text at the top of the game screen. This text is not connected to a chara…" at bounding box center [225, 111] width 136 height 77
click at [300, 123] on span "Code Bank" at bounding box center [302, 123] width 11 height 41
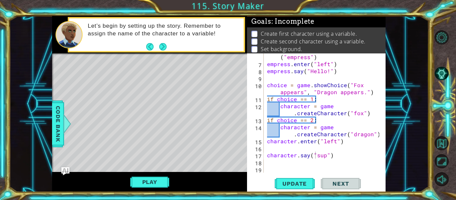
click at [290, 79] on div "empress = game . createCharacter ( "empress" ) empress . enter ( "left" ) empre…" at bounding box center [324, 116] width 117 height 140
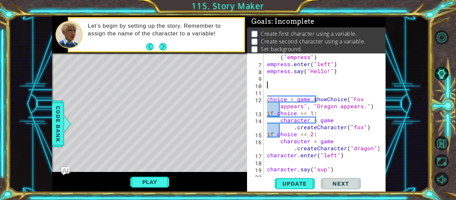
click at [280, 86] on div "empress = game . createCharacter ( "empress" ) empress . enter ( "left" ) empre…" at bounding box center [324, 116] width 117 height 140
paste textarea "game.say("Once upon a time...")"
type textarea "game.say("Once upon a time...")"
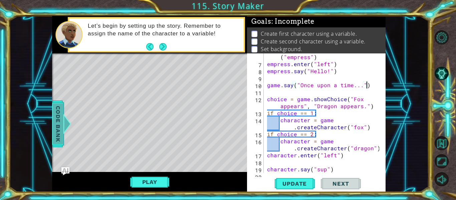
click at [53, 129] on span "Code Bank" at bounding box center [58, 123] width 11 height 41
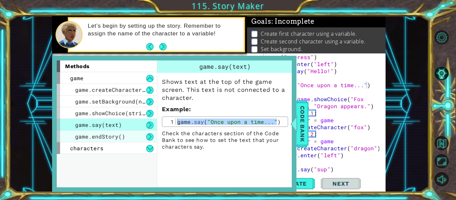
click at [133, 133] on div "game.endStory()" at bounding box center [107, 136] width 100 height 12
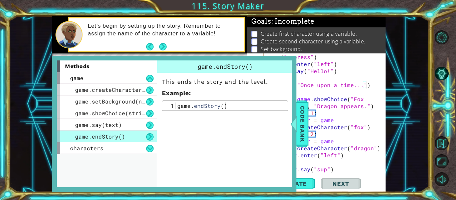
type textarea "game.endStory()"
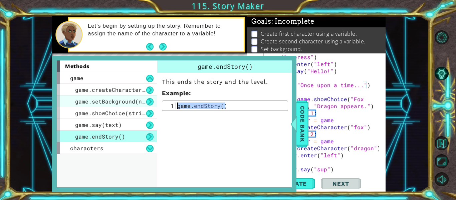
drag, startPoint x: 241, startPoint y: 105, endPoint x: 137, endPoint y: 101, distance: 104.2
click at [137, 101] on div "methods game game.createCharacter(name) game.setBackground(name) game.showChoic…" at bounding box center [174, 123] width 235 height 127
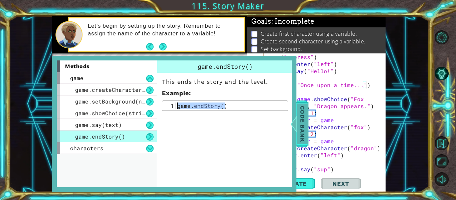
click at [301, 121] on span "Code Bank" at bounding box center [302, 123] width 11 height 41
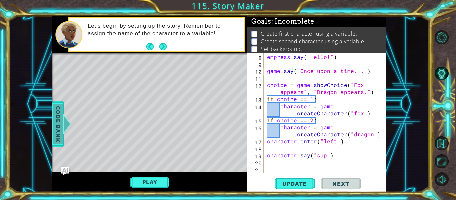
scroll to position [56, 0]
click at [306, 165] on div "empress . say ( "Hello!" ) game . say ( "Once upon a time..." ) choice = game .…" at bounding box center [324, 119] width 117 height 133
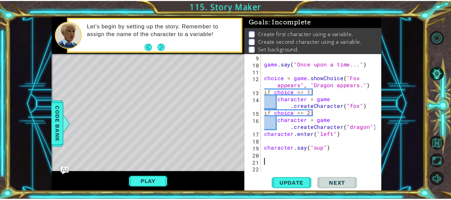
scroll to position [63, 0]
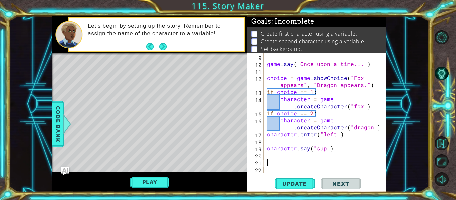
paste textarea "game.endStory()"
type textarea "game.endStory()"
click at [309, 184] on span "Update" at bounding box center [295, 183] width 38 height 7
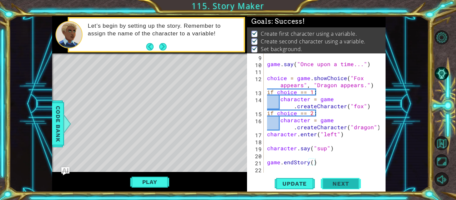
click at [332, 185] on span "Next" at bounding box center [341, 183] width 30 height 7
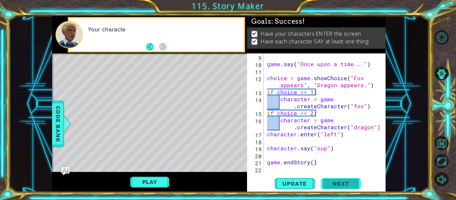
click at [355, 186] on span "Next" at bounding box center [341, 185] width 30 height 7
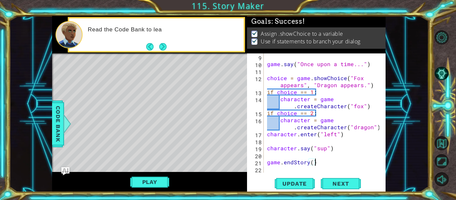
click at [335, 174] on div "game.endStory() 9 10 11 12 13 14 15 16 17 18 19 20 21 22 game . say ( "Once upo…" at bounding box center [316, 122] width 139 height 139
click at [335, 178] on button "Next" at bounding box center [341, 185] width 40 height 14
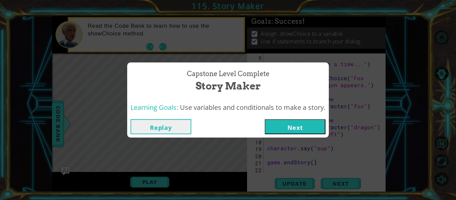
click at [288, 125] on button "Next" at bounding box center [295, 126] width 61 height 15
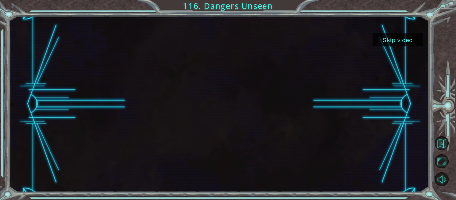
click at [387, 36] on button "Skip video" at bounding box center [397, 39] width 50 height 13
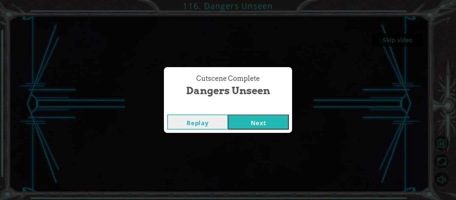
click at [258, 119] on button "Next" at bounding box center [258, 121] width 61 height 15
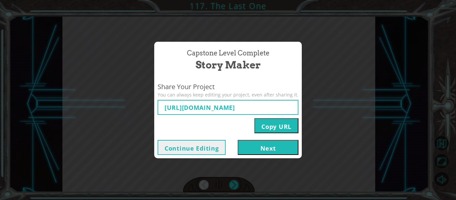
type input "[URL][DOMAIN_NAME]"
click at [249, 148] on button "Next" at bounding box center [268, 147] width 61 height 15
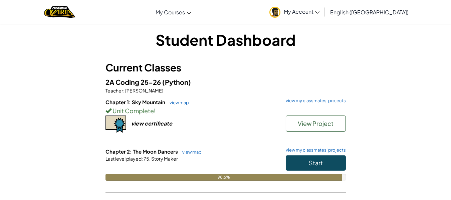
scroll to position [8, 0]
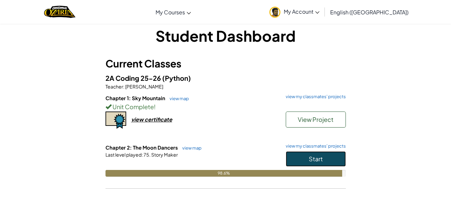
click at [288, 160] on button "Start" at bounding box center [316, 158] width 60 height 15
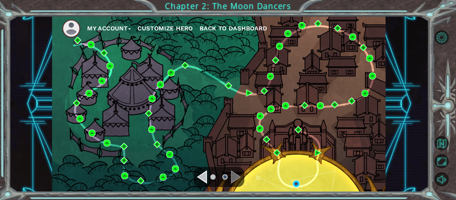
click at [204, 176] on div "Navigate to the previous page" at bounding box center [202, 176] width 10 height 13
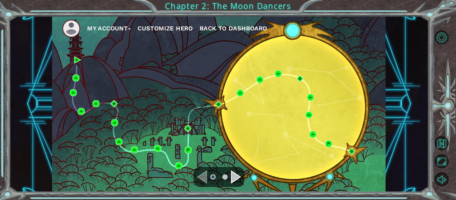
click at [237, 174] on div "Navigate to the next page" at bounding box center [236, 176] width 10 height 13
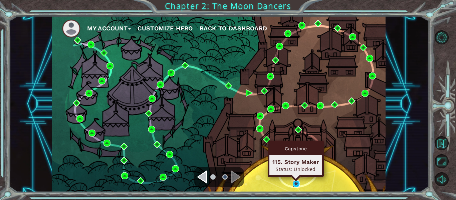
click at [299, 183] on img at bounding box center [296, 183] width 7 height 7
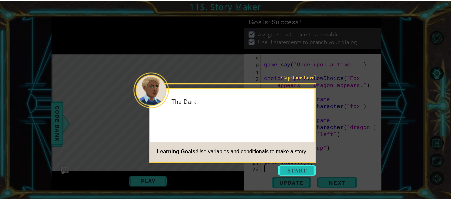
scroll to position [63, 0]
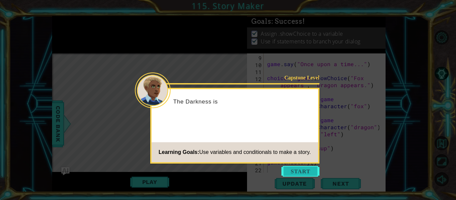
click at [303, 172] on button "Start" at bounding box center [300, 171] width 38 height 11
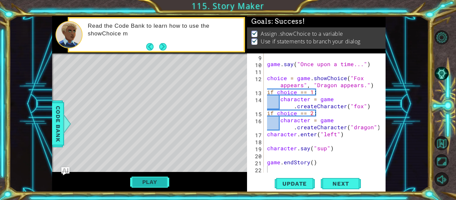
click at [140, 181] on button "Play" at bounding box center [149, 182] width 39 height 13
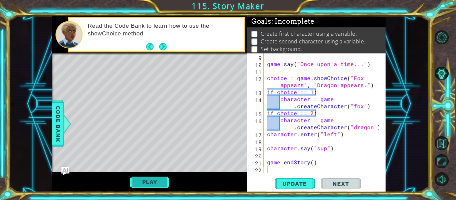
click at [154, 184] on button "Play" at bounding box center [149, 182] width 39 height 13
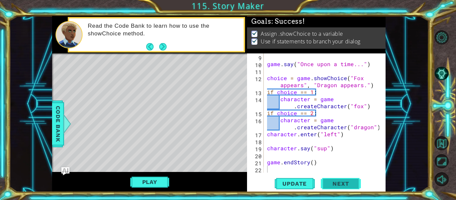
click at [340, 187] on span "Next" at bounding box center [341, 185] width 30 height 7
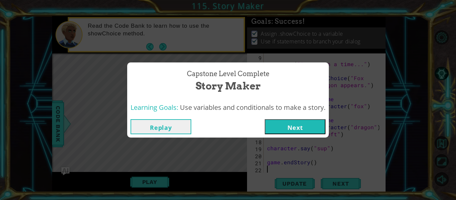
click at [297, 123] on button "Next" at bounding box center [295, 126] width 61 height 15
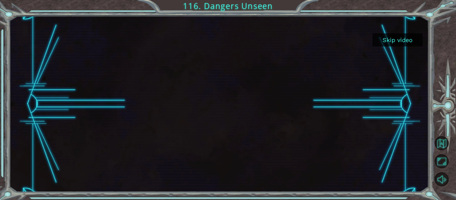
click at [409, 40] on button "Skip video" at bounding box center [397, 39] width 50 height 13
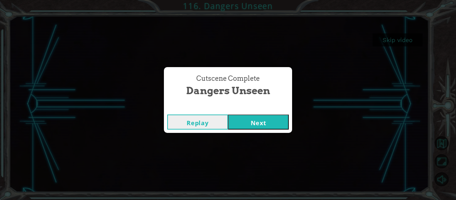
click at [286, 117] on button "Next" at bounding box center [258, 121] width 61 height 15
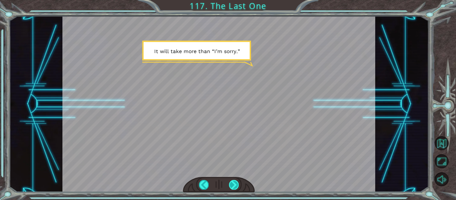
click at [234, 182] on div at bounding box center [234, 184] width 10 height 9
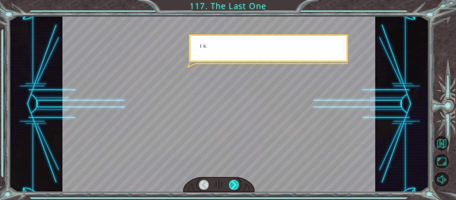
click at [234, 182] on div at bounding box center [234, 184] width 10 height 9
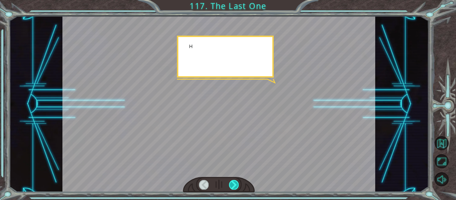
click at [234, 182] on div at bounding box center [234, 184] width 10 height 9
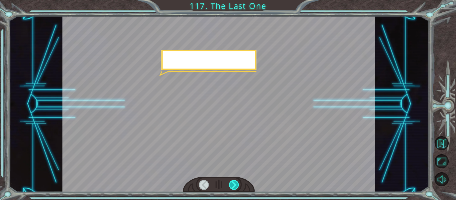
click at [234, 182] on div at bounding box center [234, 184] width 10 height 9
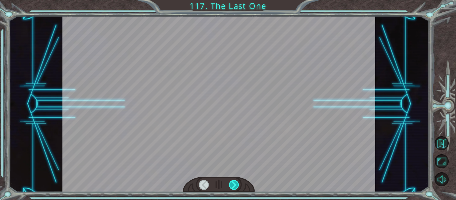
click at [234, 182] on div at bounding box center [234, 184] width 10 height 9
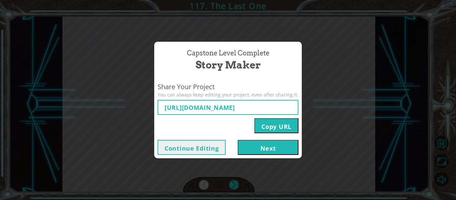
type input "[URL][DOMAIN_NAME]"
click at [251, 146] on button "Next" at bounding box center [268, 147] width 61 height 15
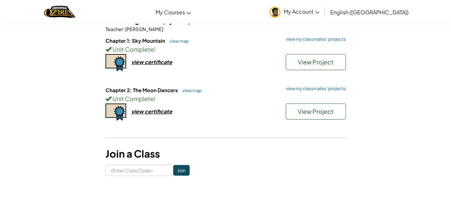
scroll to position [66, 0]
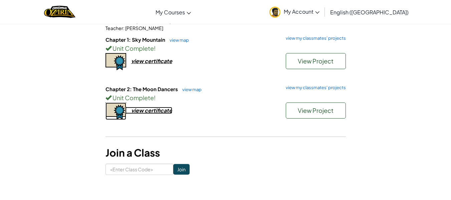
click at [162, 112] on div "view certificate" at bounding box center [151, 110] width 41 height 7
